Goal: Task Accomplishment & Management: Manage account settings

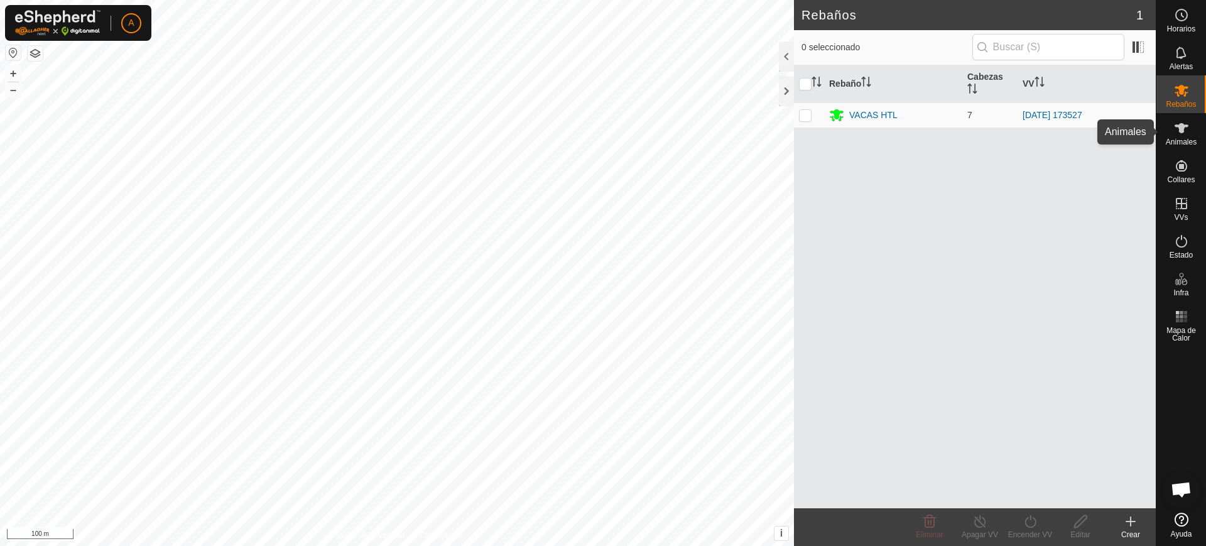
click at [1184, 126] on icon at bounding box center [1182, 128] width 14 height 10
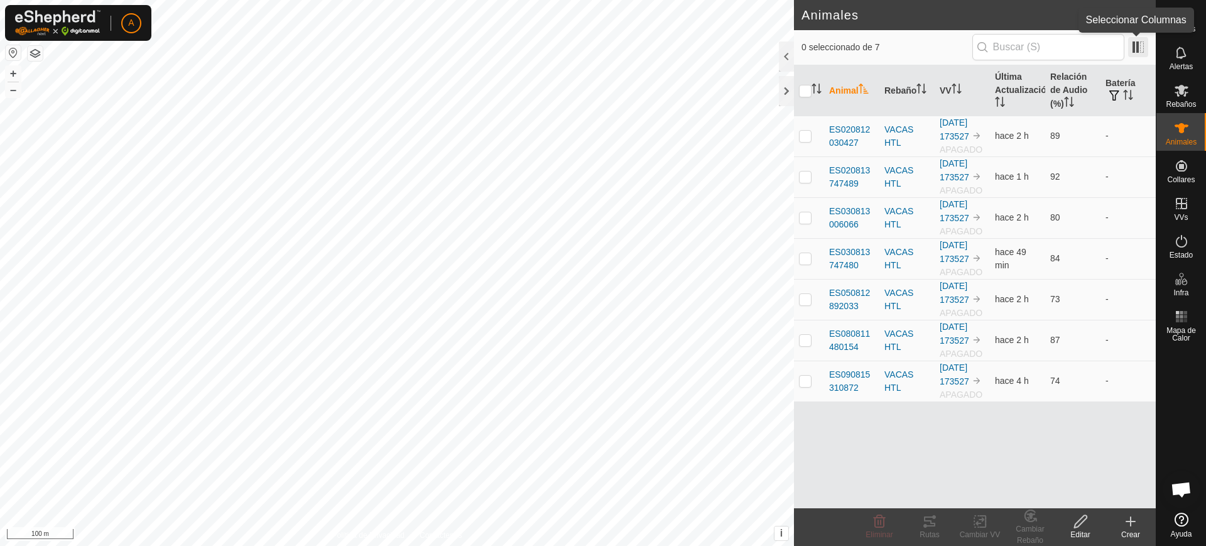
click at [1147, 40] on span at bounding box center [1138, 47] width 20 height 20
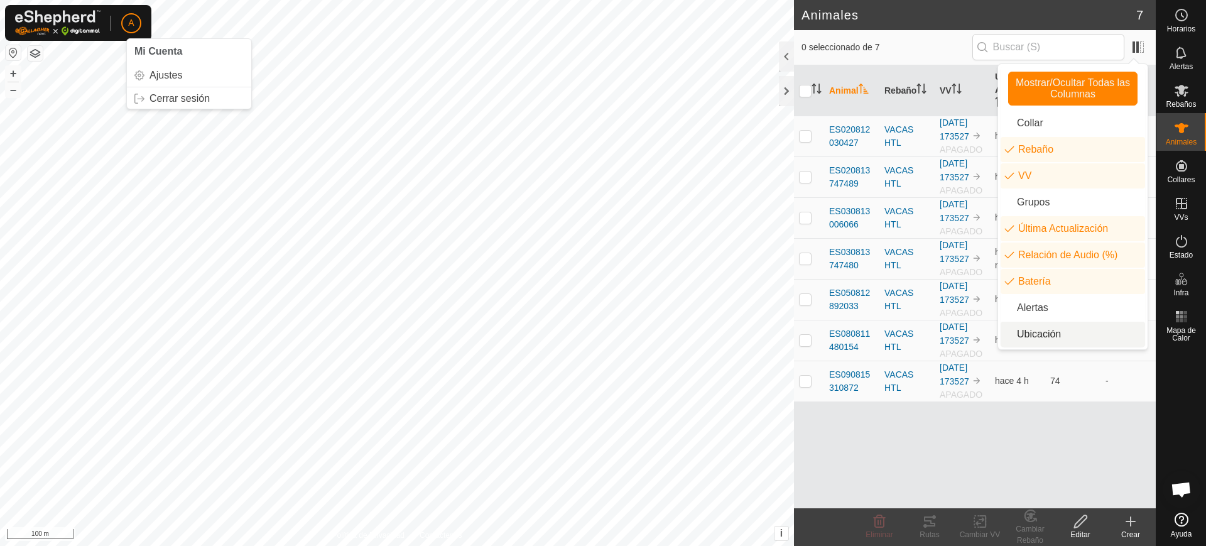
click at [133, 13] on p-avatar "A" at bounding box center [131, 23] width 20 height 20
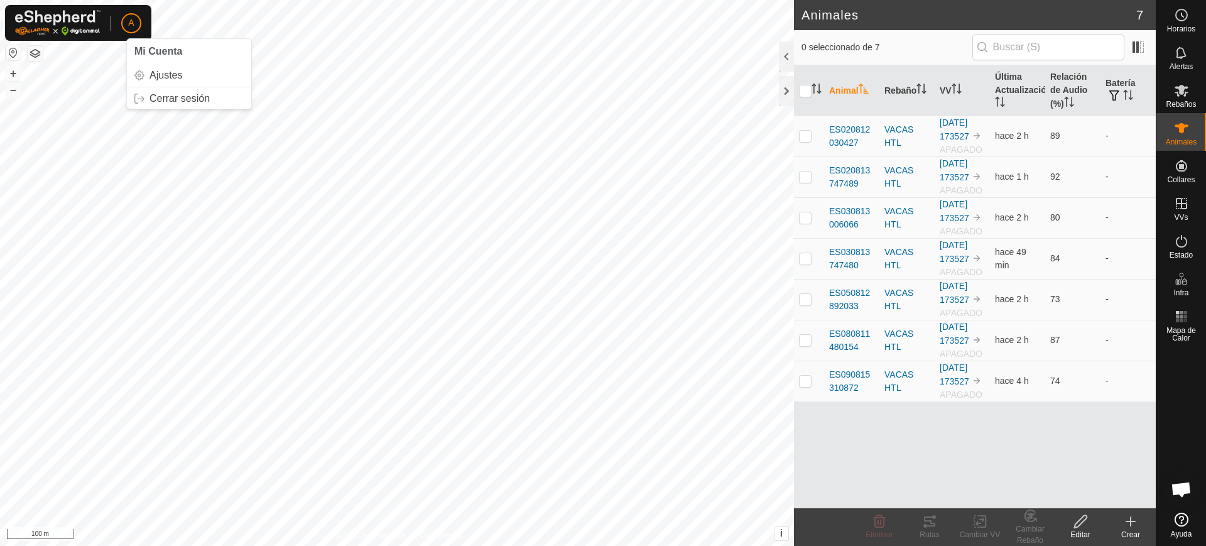
click at [134, 14] on p-avatar "A" at bounding box center [131, 23] width 20 height 20
click at [178, 98] on link "Cerrar sesión" at bounding box center [189, 99] width 124 height 20
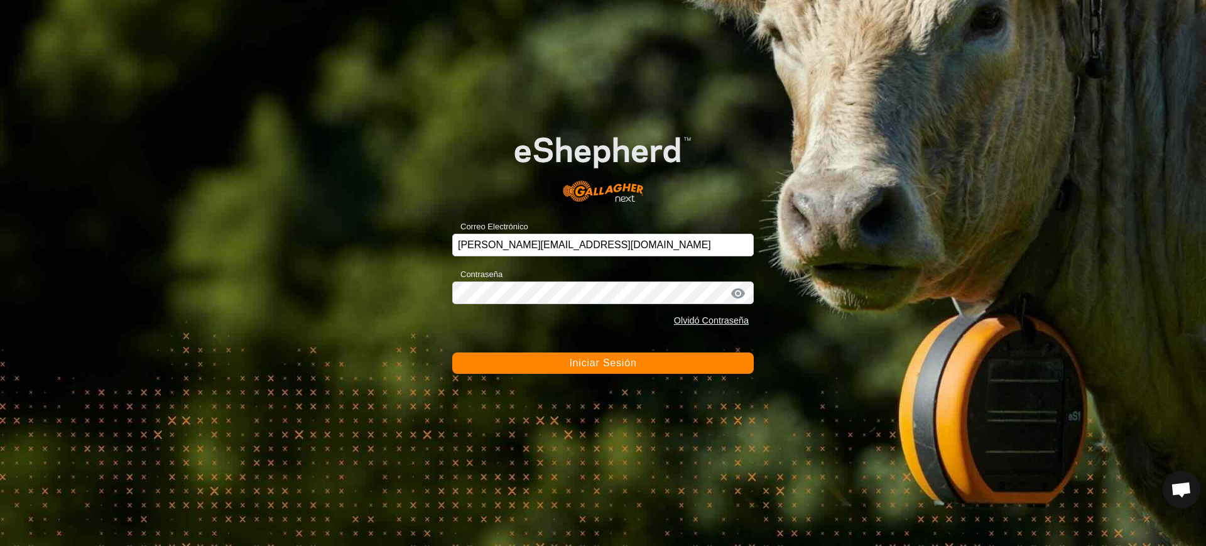
click at [649, 232] on div "Correo Electrónico [PERSON_NAME][EMAIL_ADDRESS][DOMAIN_NAME]" at bounding box center [603, 238] width 302 height 38
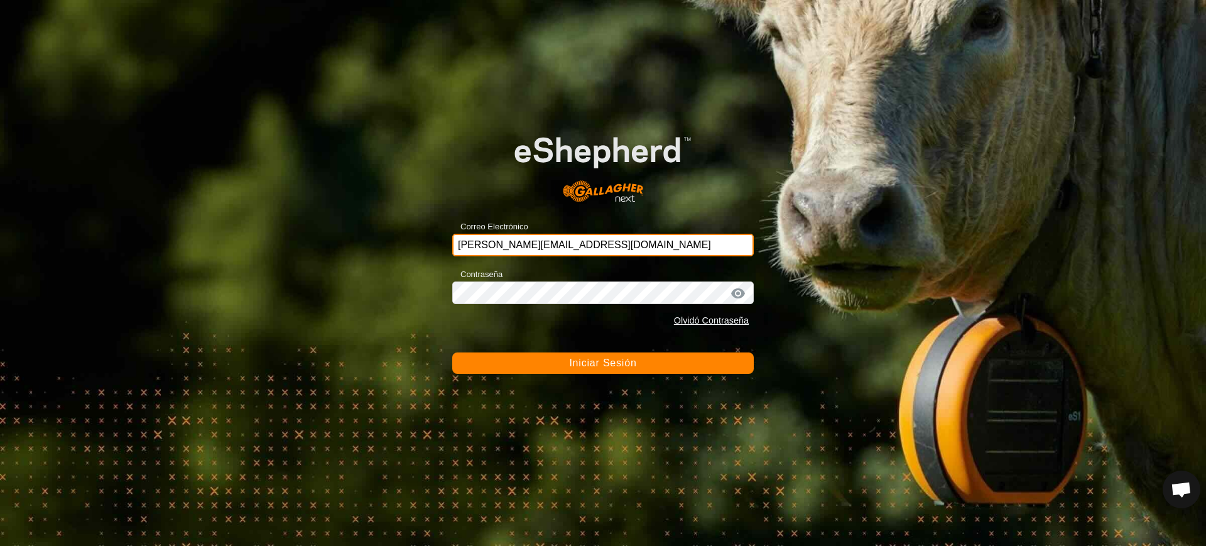
drag, startPoint x: 648, startPoint y: 241, endPoint x: 374, endPoint y: 238, distance: 274.0
click at [374, 238] on div "Correo Electrónico [PERSON_NAME][EMAIL_ADDRESS][DOMAIN_NAME] Contraseña Olvidó …" at bounding box center [603, 273] width 1206 height 546
type input "[EMAIL_ADDRESS][DOMAIN_NAME]"
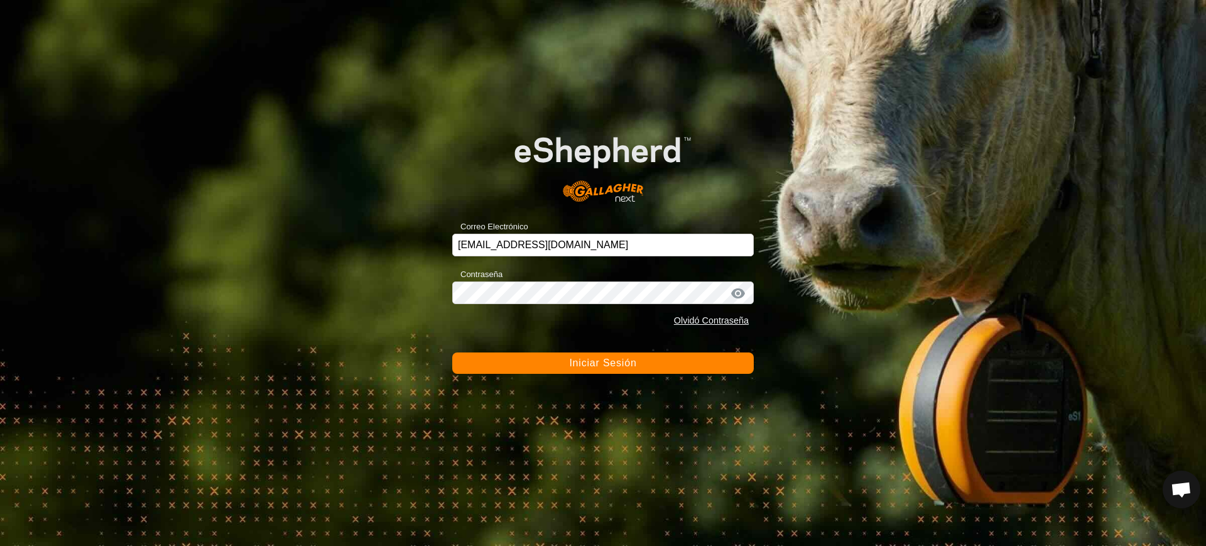
click at [543, 369] on button "Iniciar Sesión" at bounding box center [603, 362] width 302 height 21
